Goal: Information Seeking & Learning: Learn about a topic

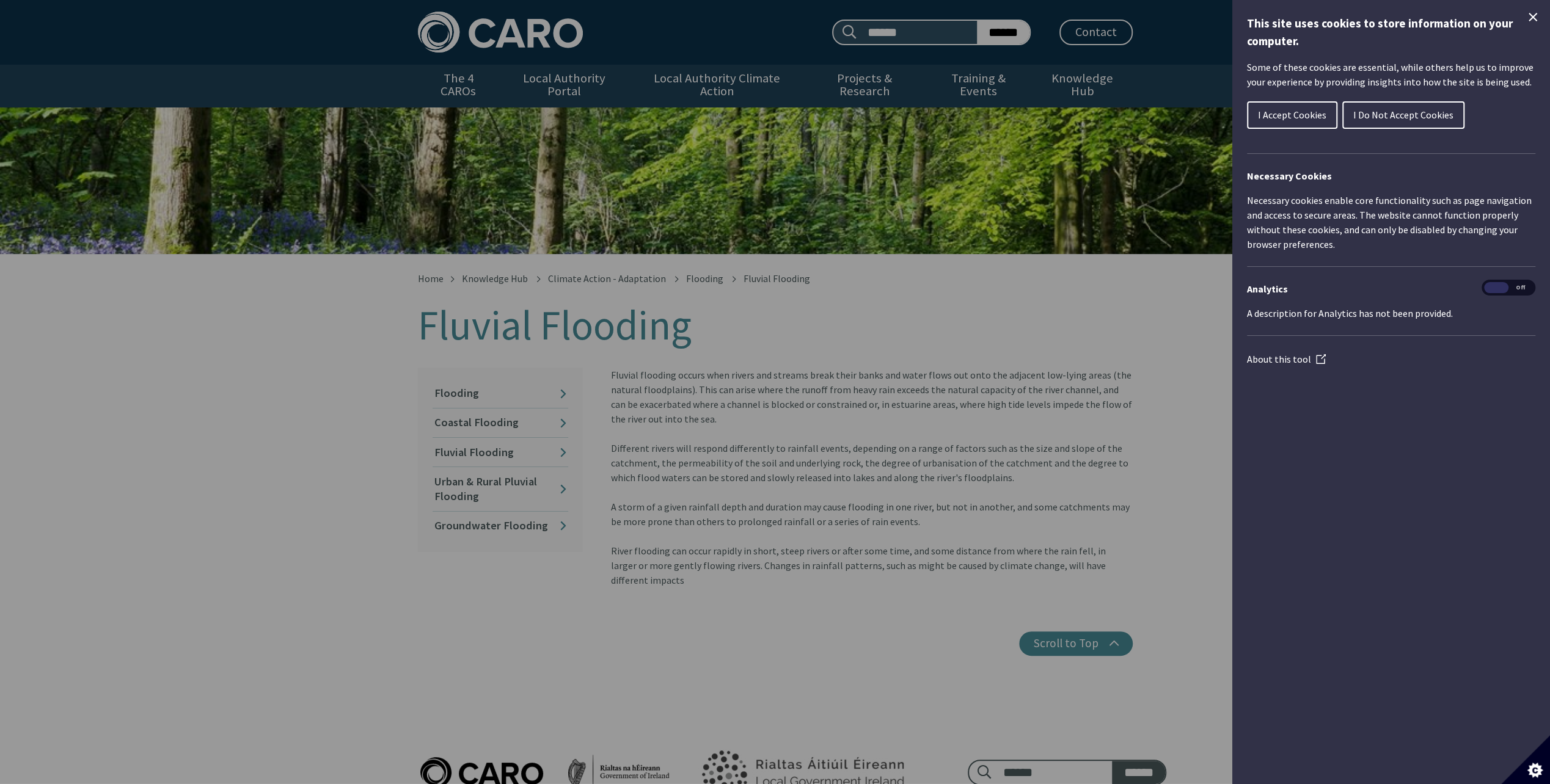
click at [1330, 117] on button "I Accept Cookies" at bounding box center [1292, 115] width 90 height 28
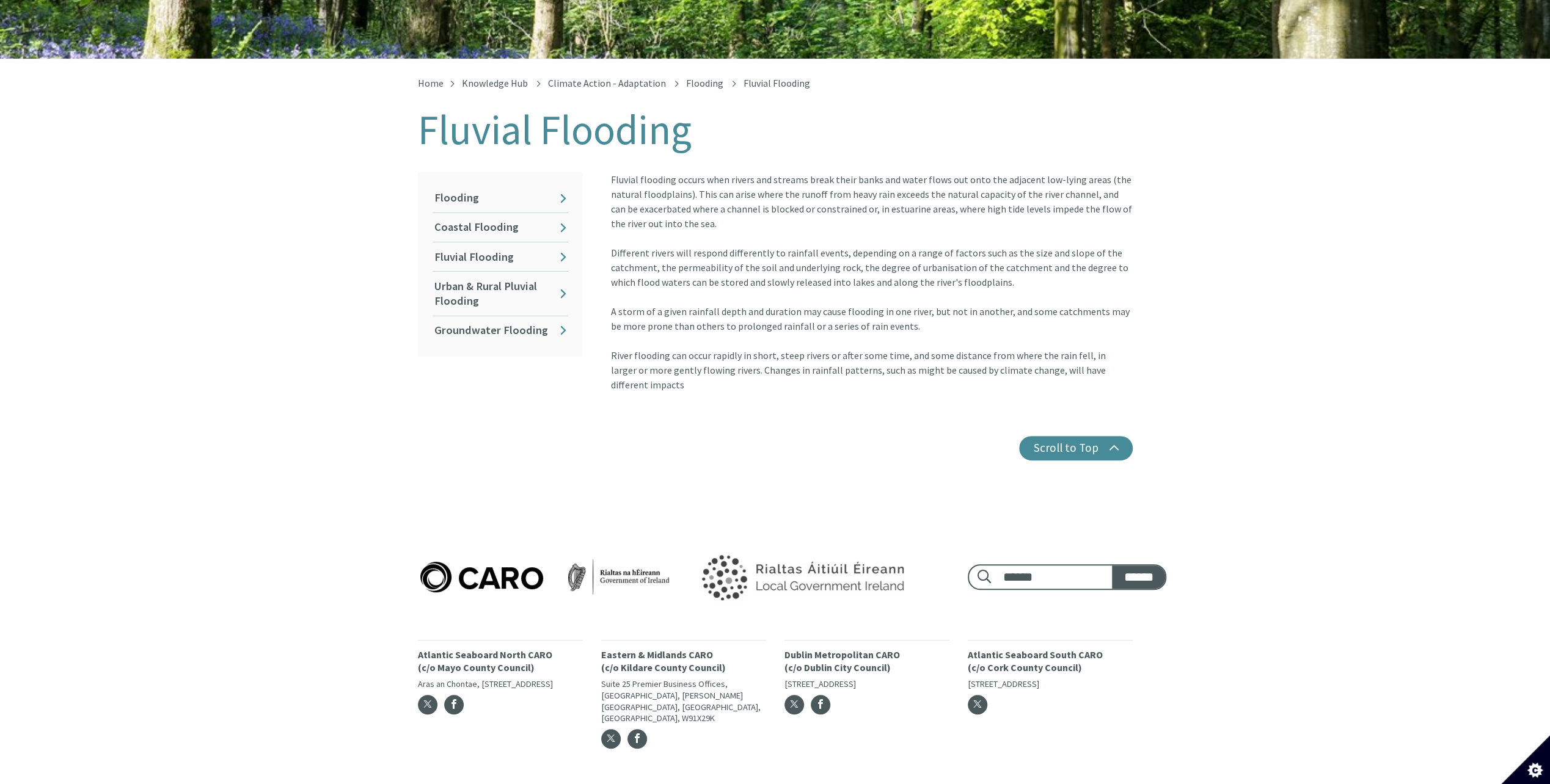
scroll to position [135, 0]
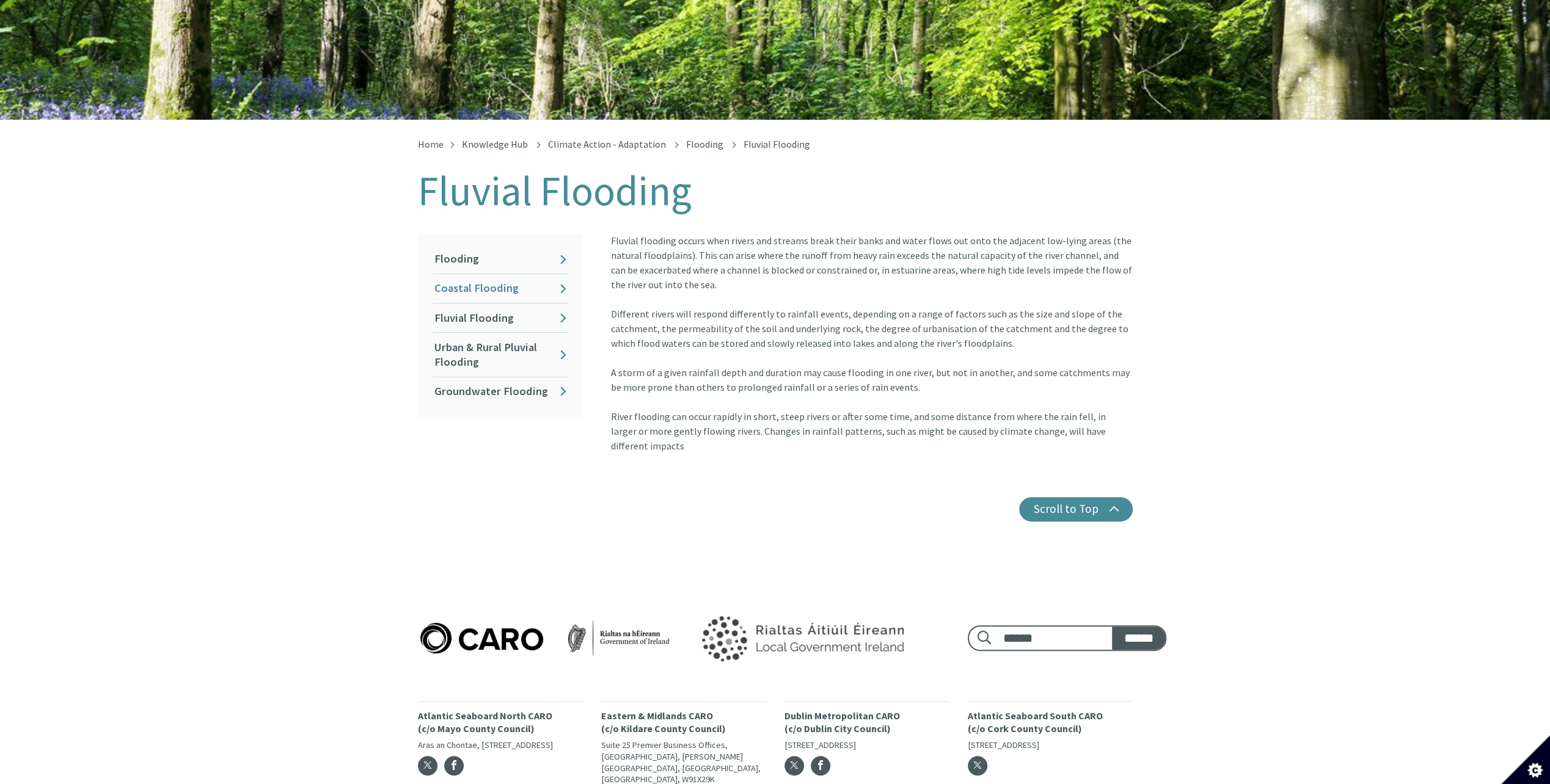
click at [480, 274] on link "Coastal Flooding" at bounding box center [500, 288] width 136 height 29
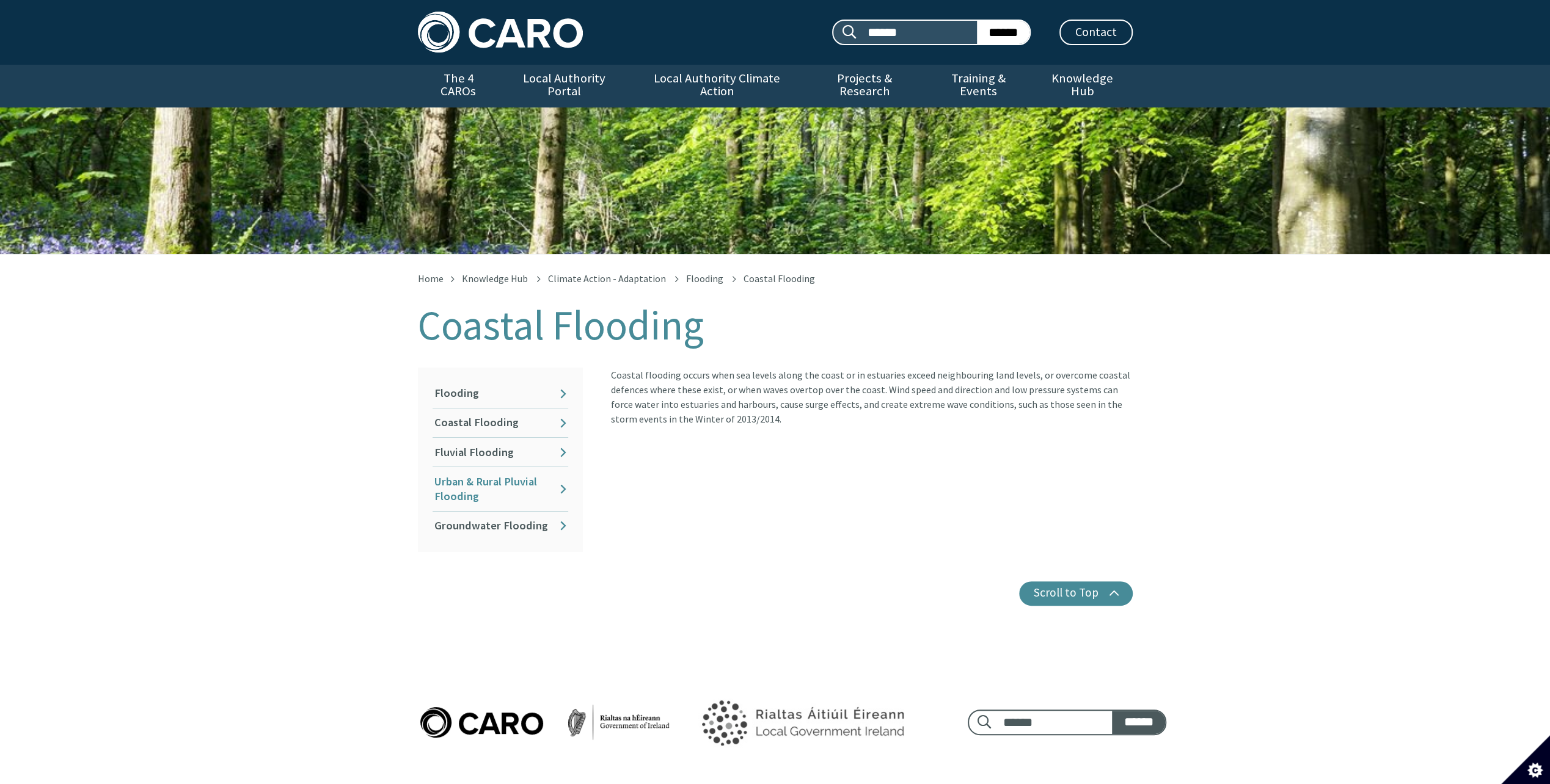
click at [525, 473] on link "Urban & Rural Pluvial Flooding" at bounding box center [500, 489] width 136 height 44
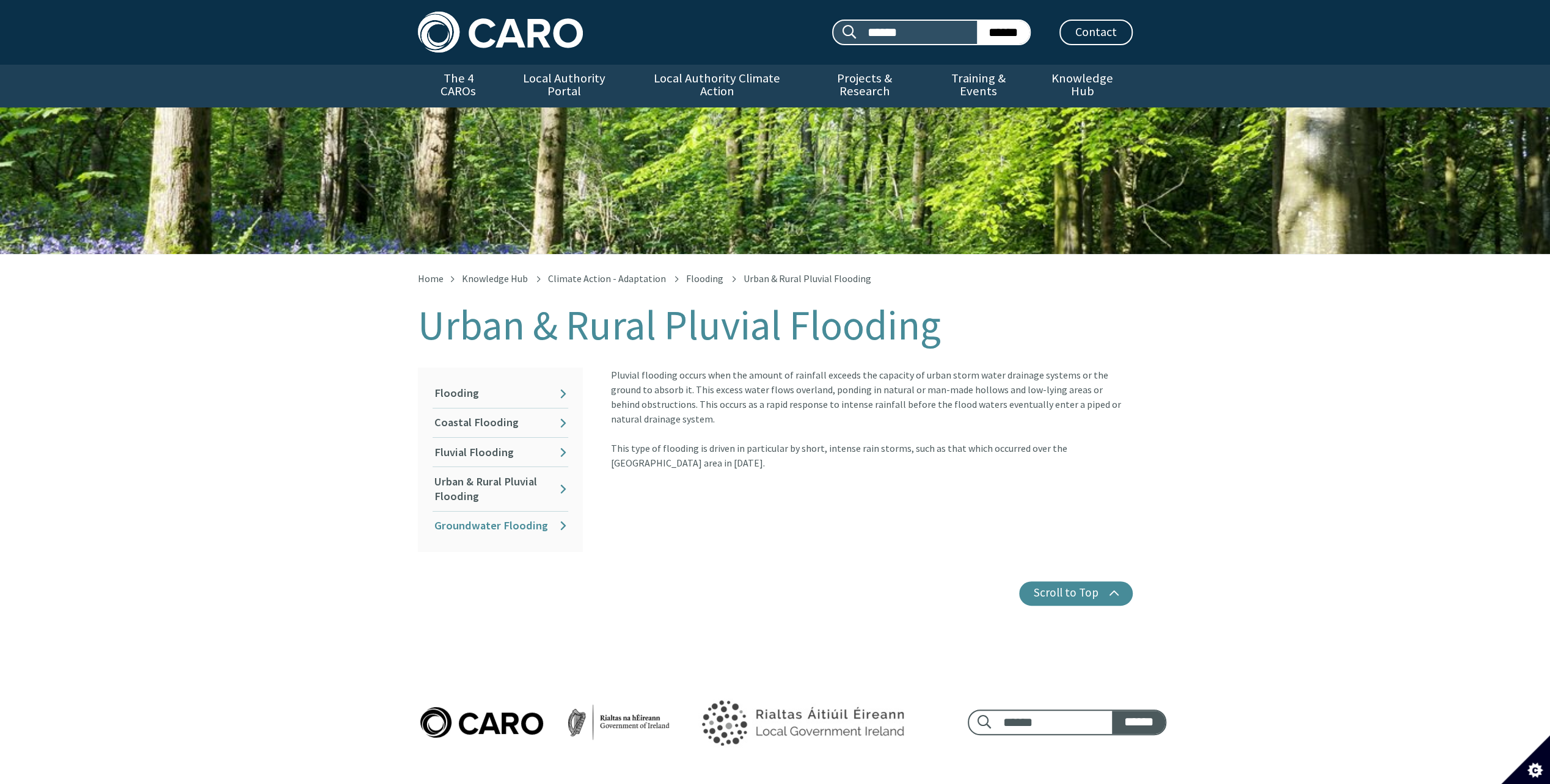
click at [532, 519] on link "Groundwater Flooding" at bounding box center [500, 526] width 136 height 29
